Goal: Task Accomplishment & Management: Use online tool/utility

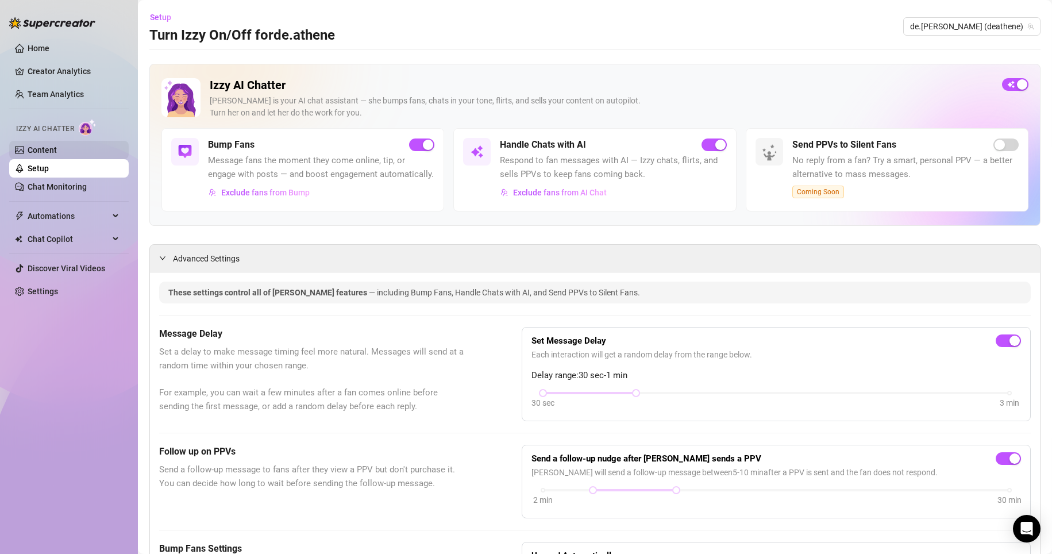
click at [57, 150] on link "Content" at bounding box center [42, 149] width 29 height 9
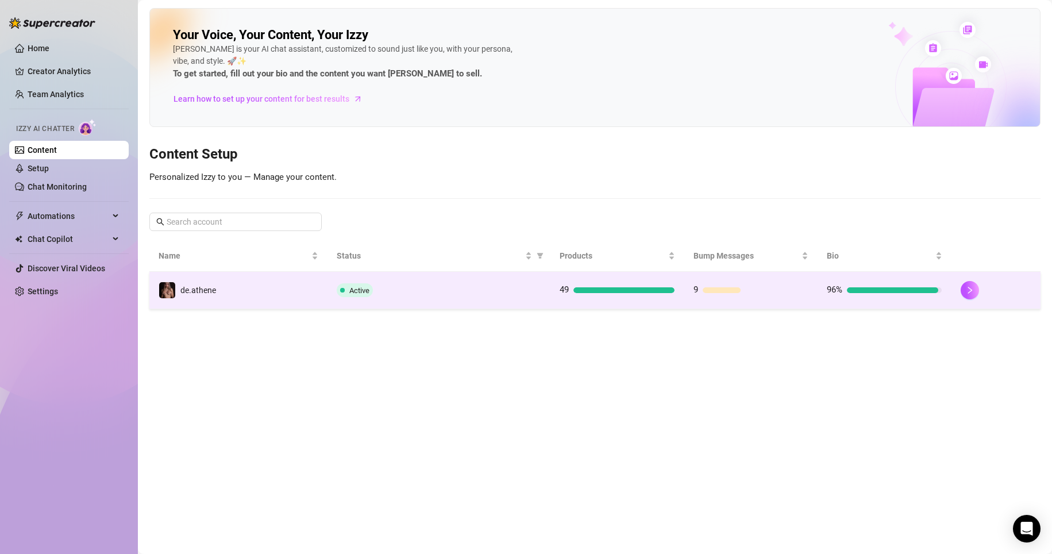
click at [588, 295] on div "49" at bounding box center [616, 290] width 115 height 14
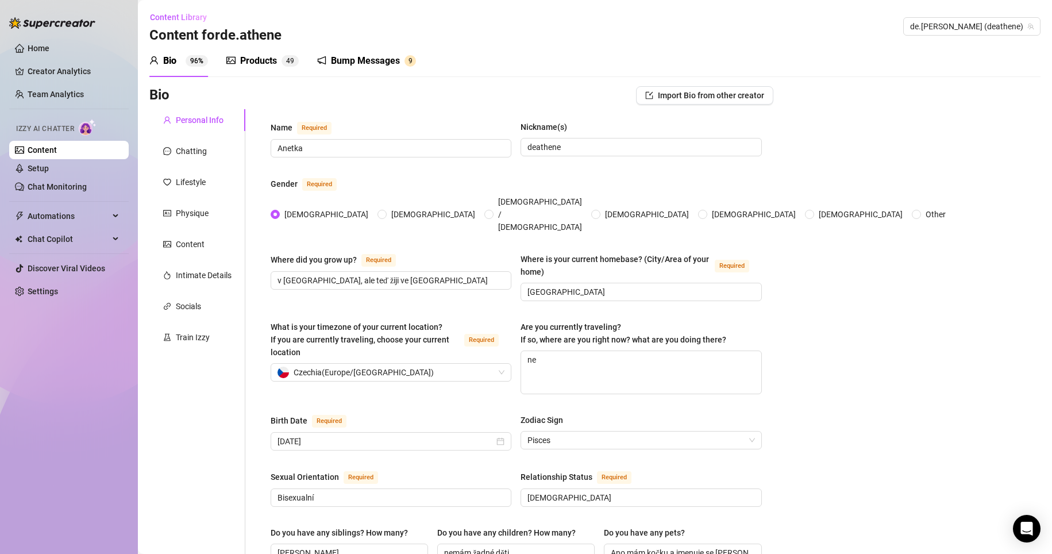
click at [288, 63] on span "4" at bounding box center [288, 61] width 4 height 8
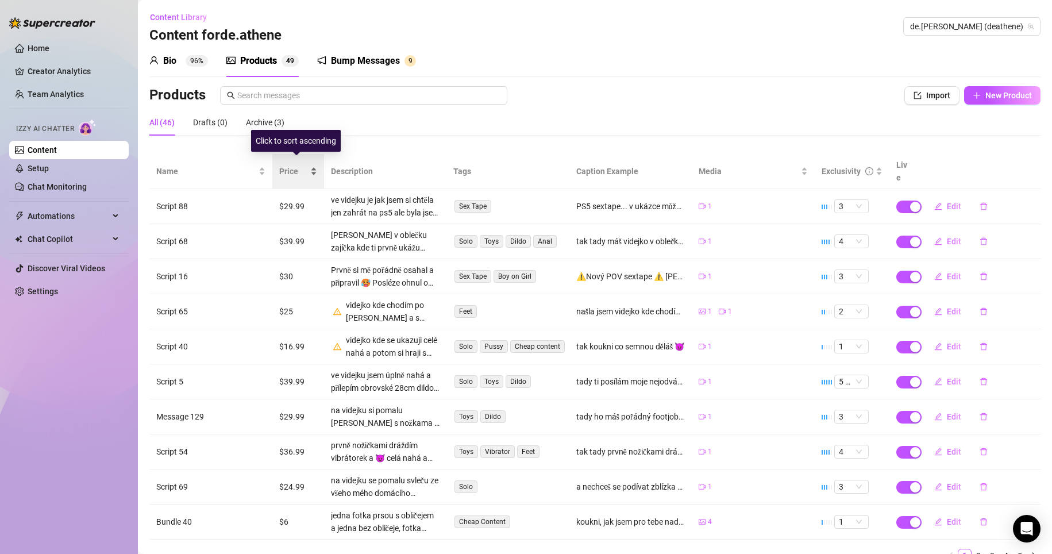
click at [285, 165] on span "Price" at bounding box center [293, 171] width 29 height 13
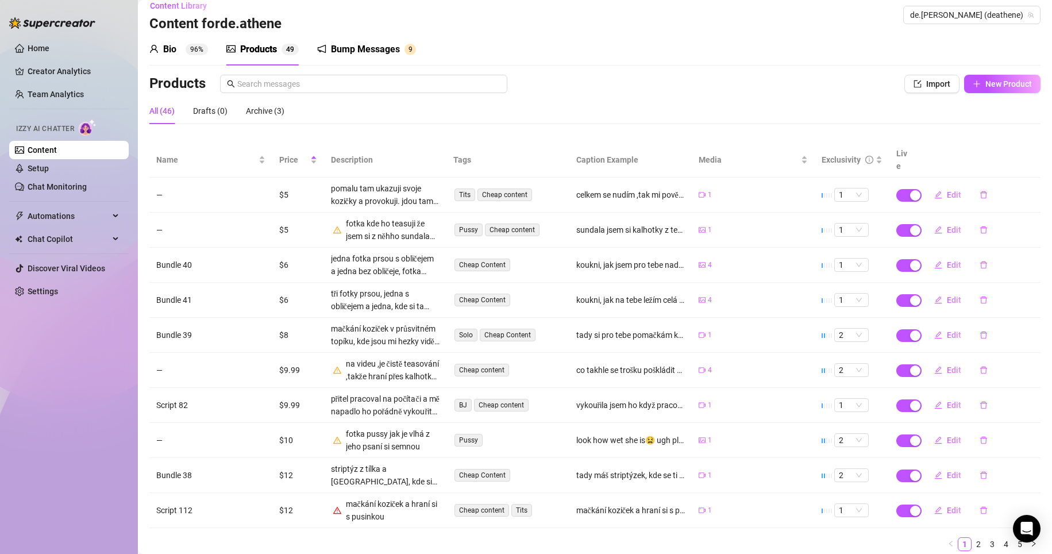
scroll to position [40, 0]
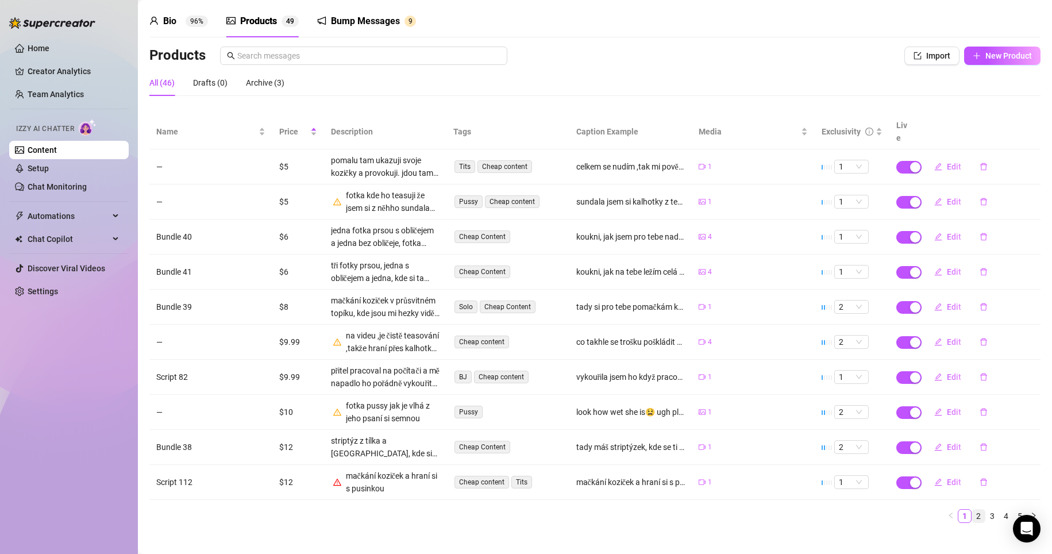
click at [972, 509] on link "2" at bounding box center [978, 515] width 13 height 13
